Goal: Task Accomplishment & Management: Manage account settings

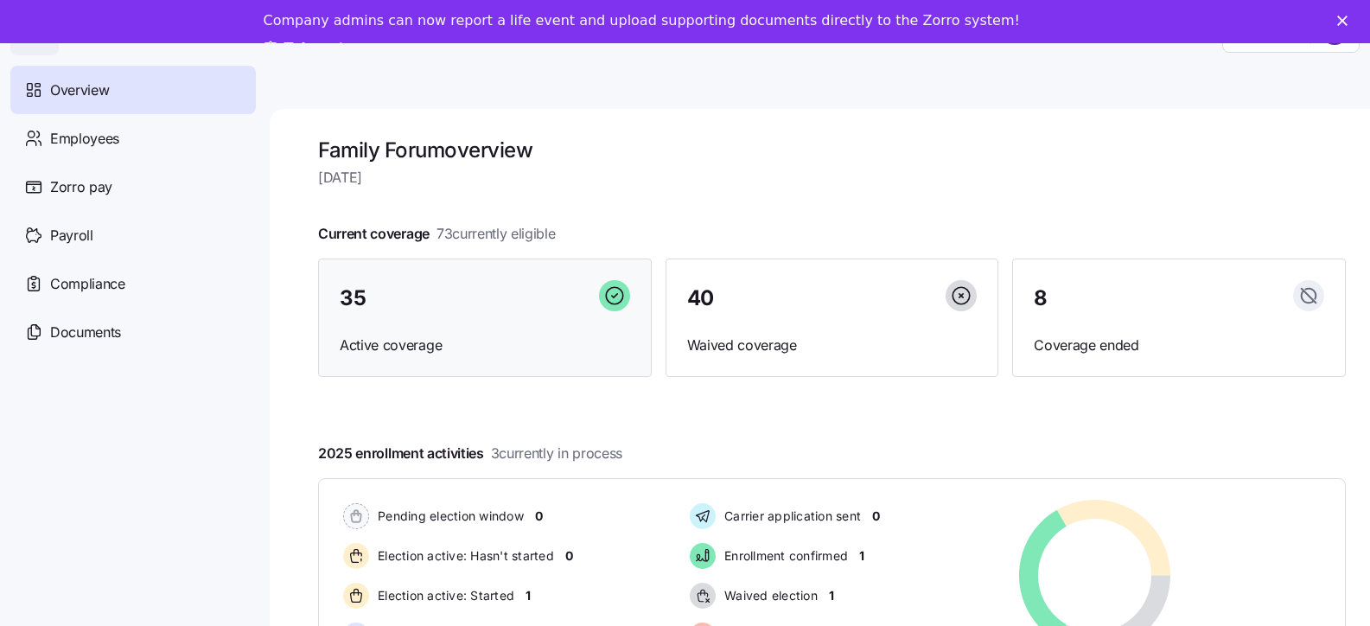
click at [378, 343] on span "Active coverage" at bounding box center [485, 346] width 291 height 22
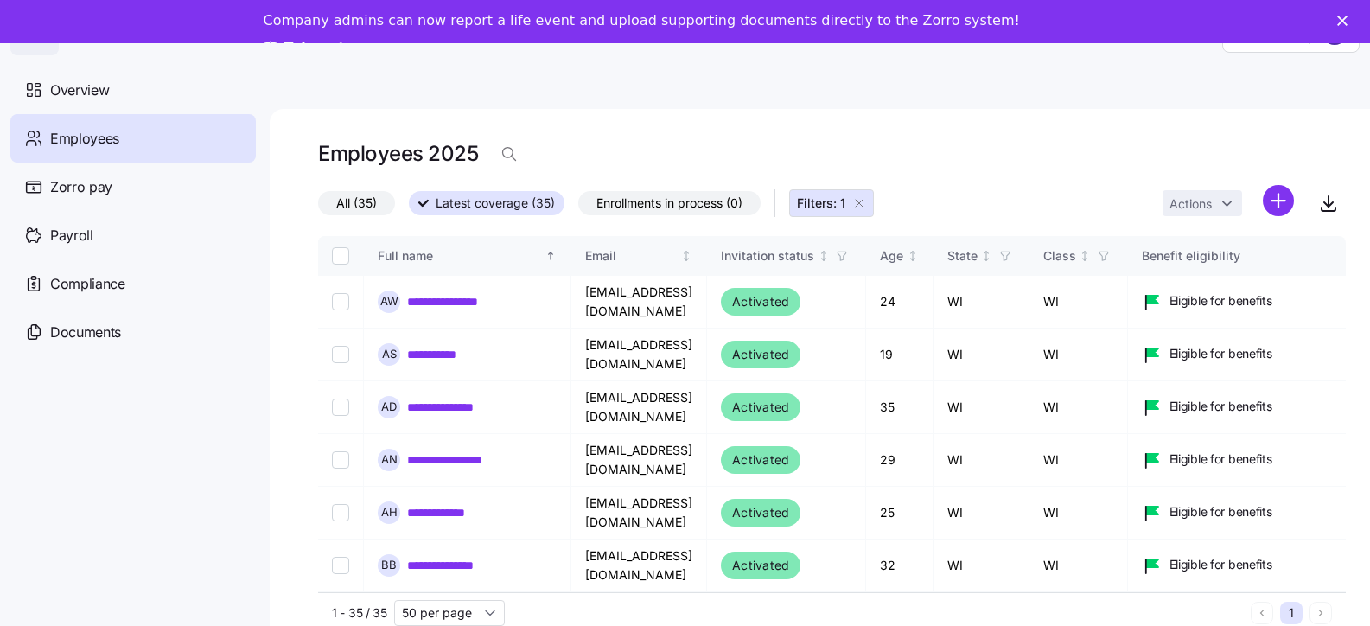
click at [361, 205] on span "All (35)" at bounding box center [356, 203] width 41 height 22
click at [318, 208] on input "All (35)" at bounding box center [318, 208] width 0 height 0
drag, startPoint x: 99, startPoint y: 144, endPoint x: 126, endPoint y: 150, distance: 27.5
click at [102, 144] on span "Employees" at bounding box center [84, 139] width 69 height 22
click at [862, 208] on icon "button" at bounding box center [860, 203] width 14 height 14
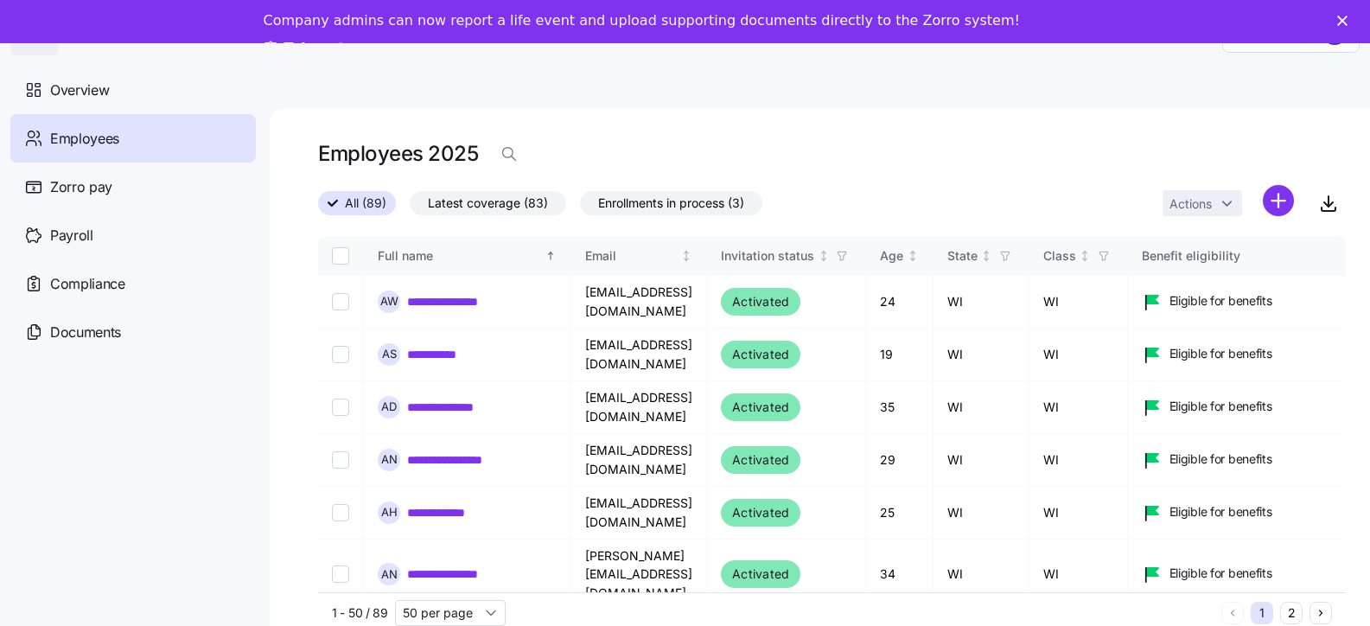
click at [525, 200] on span "Latest coverage (83)" at bounding box center [488, 203] width 120 height 22
click at [410, 208] on input "Latest coverage (83)" at bounding box center [410, 208] width 0 height 0
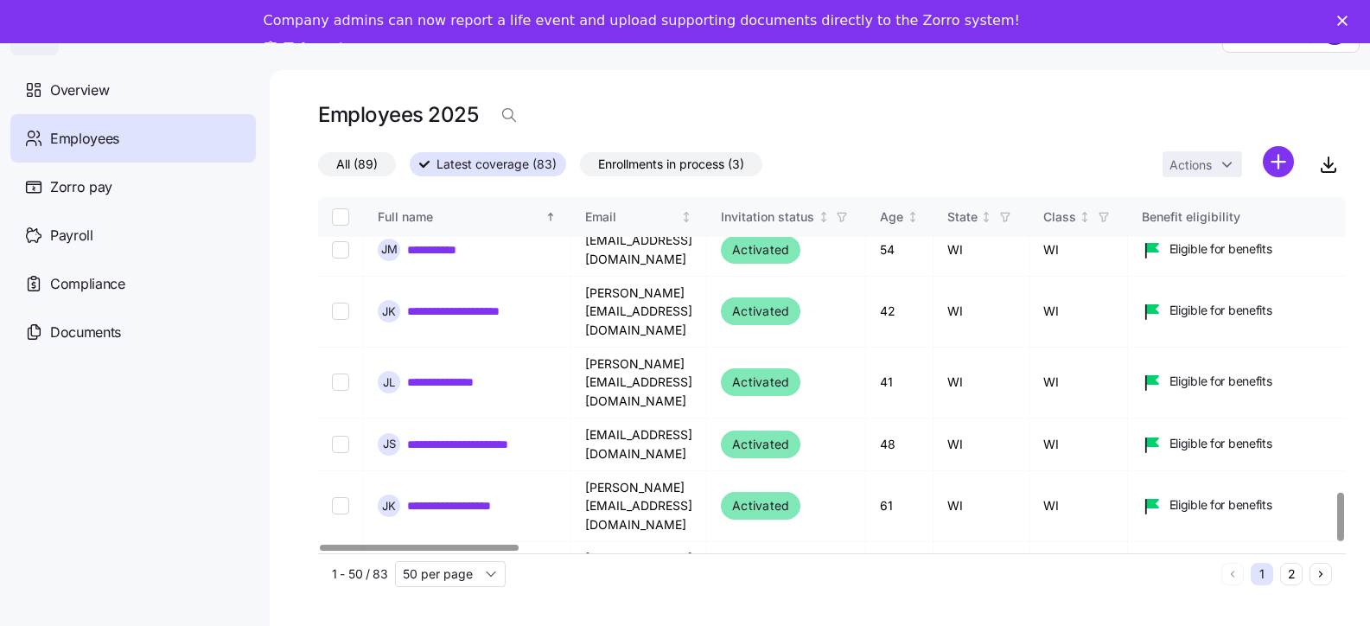
scroll to position [56, 0]
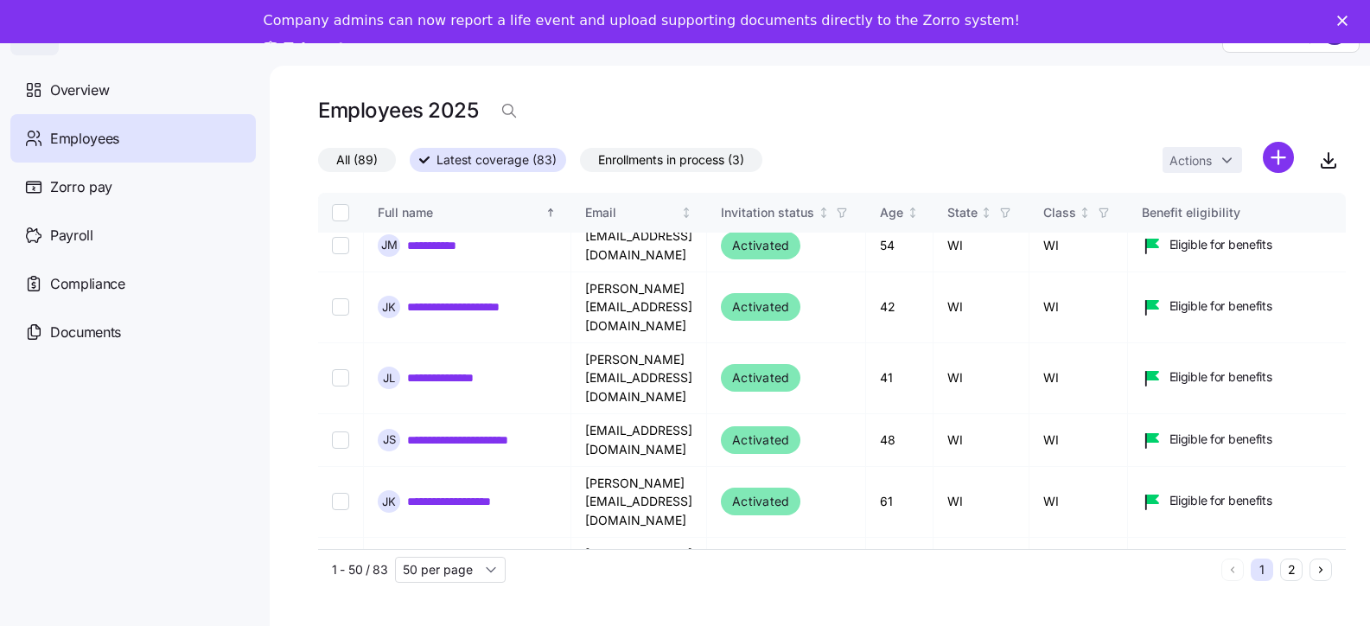
click at [1303, 559] on button "2" at bounding box center [1292, 570] width 22 height 22
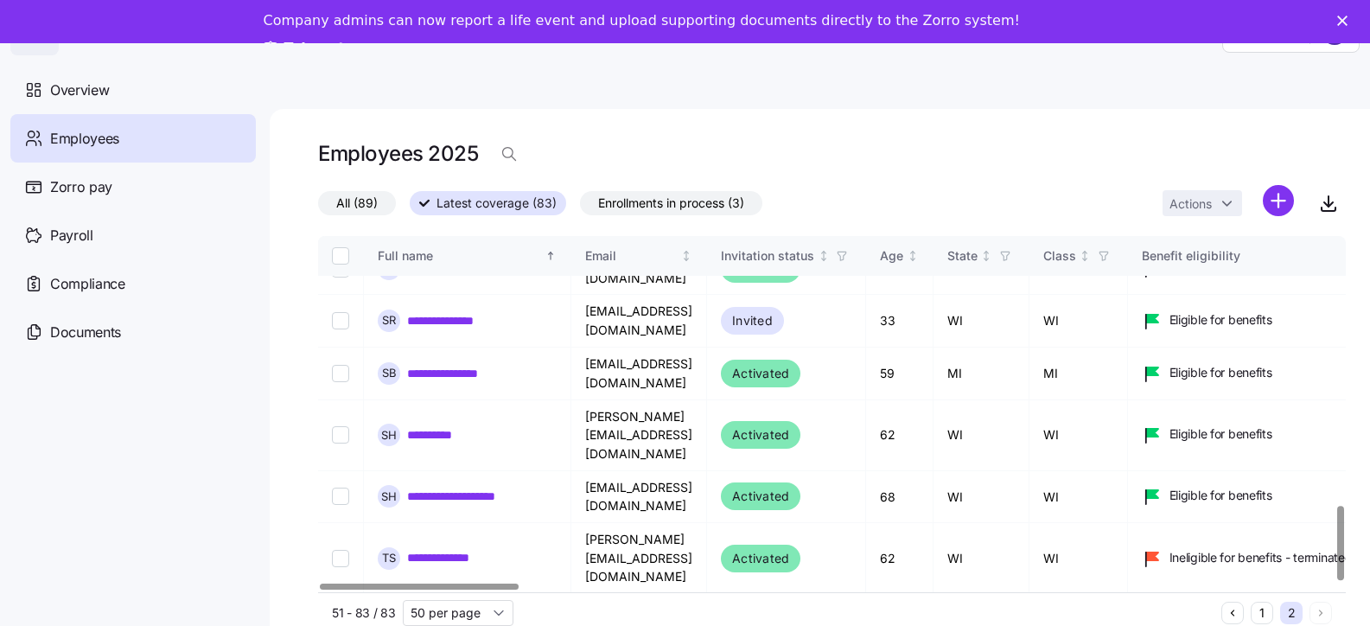
scroll to position [1288, 0]
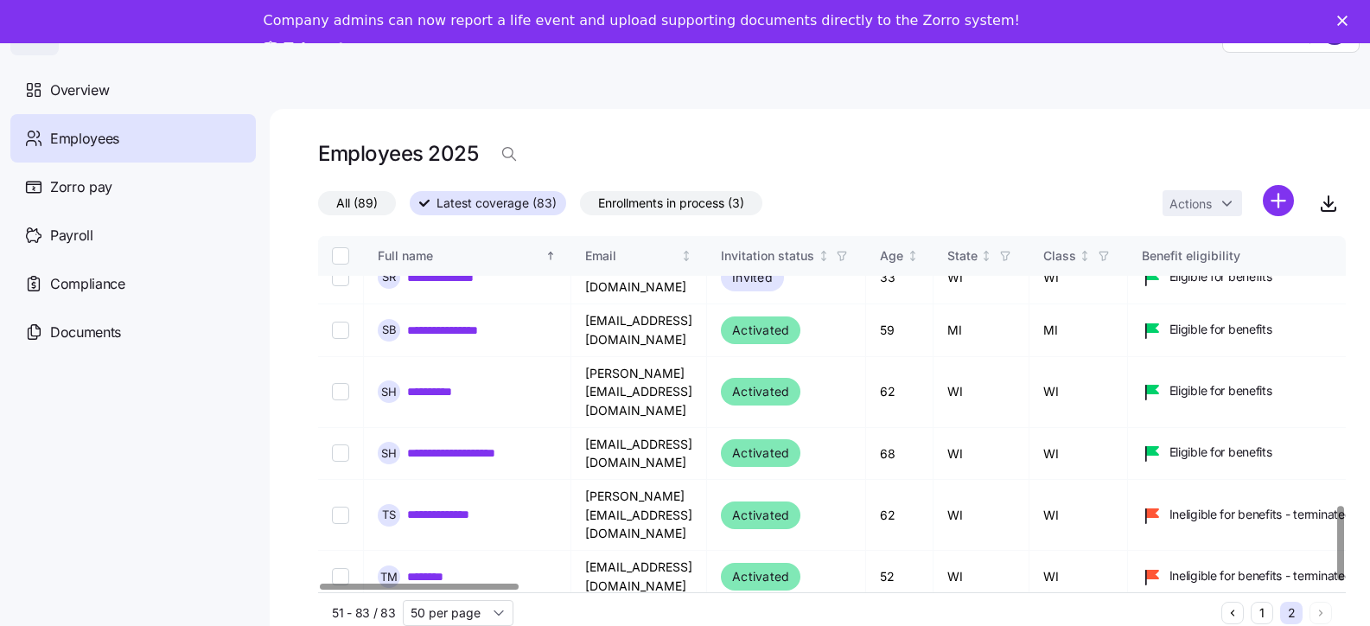
click at [653, 205] on span "Enrollments in process (3)" at bounding box center [671, 203] width 146 height 22
click at [580, 208] on input "Enrollments in process (3)" at bounding box center [580, 208] width 0 height 0
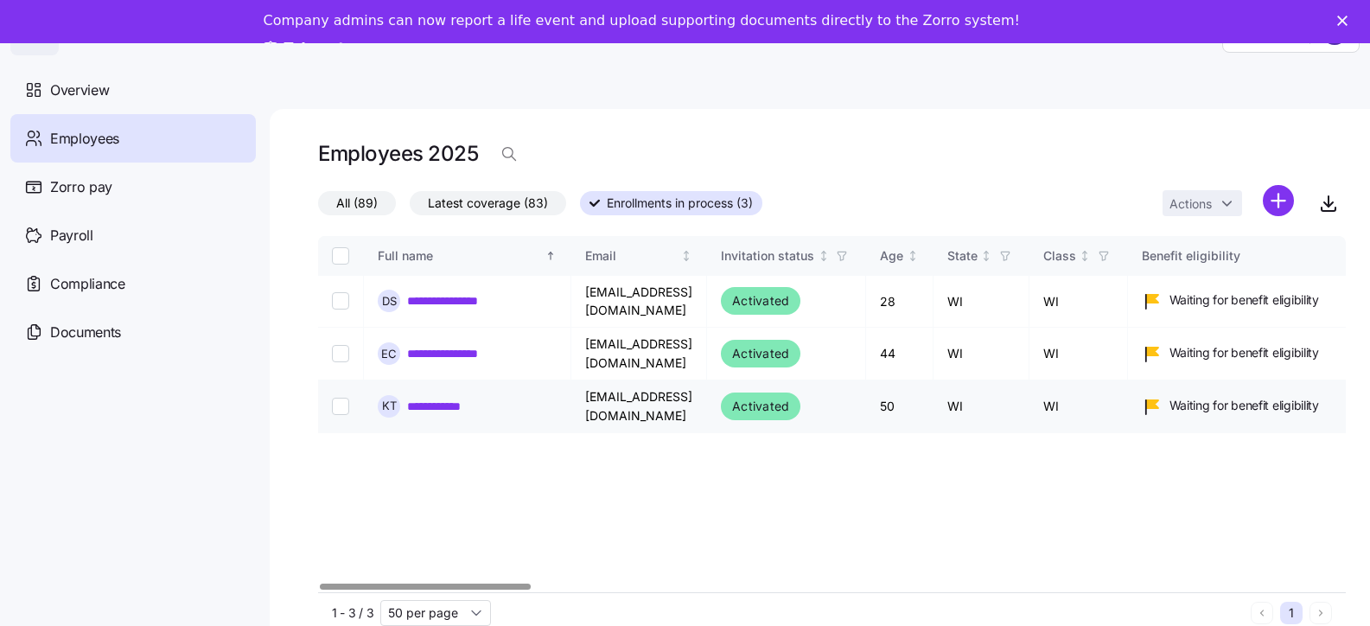
click at [421, 398] on link "**********" at bounding box center [448, 406] width 83 height 17
